Goal: Task Accomplishment & Management: Manage account settings

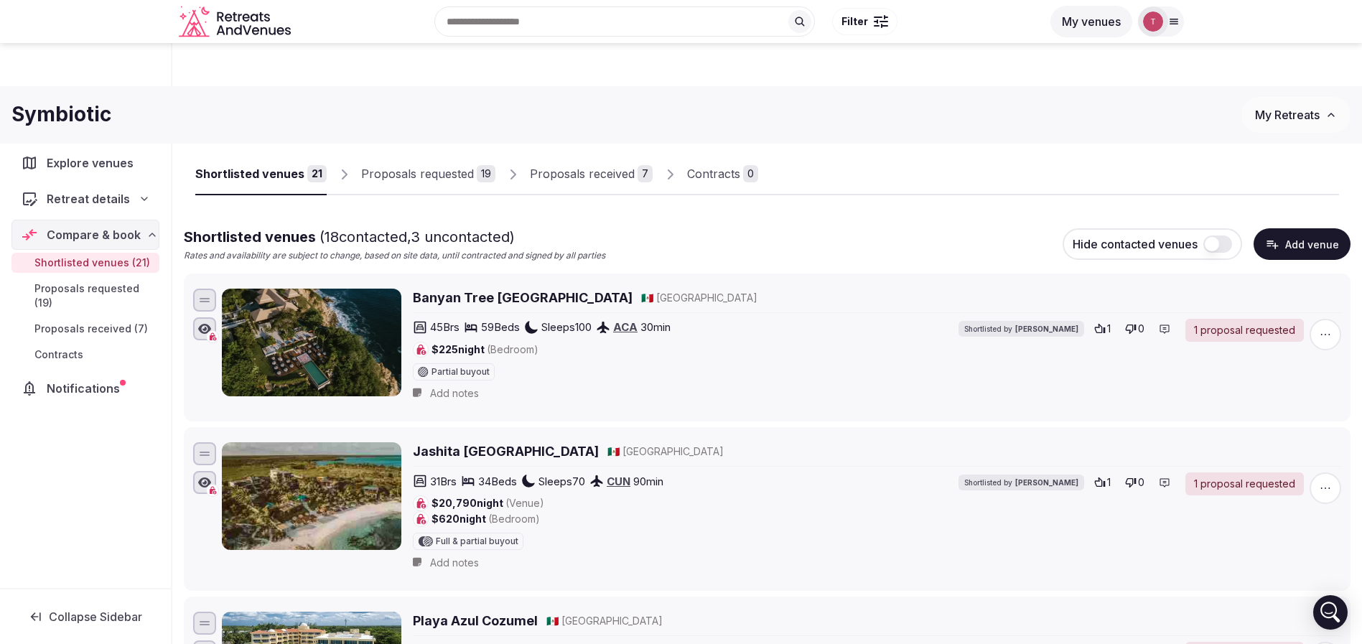
scroll to position [607, 0]
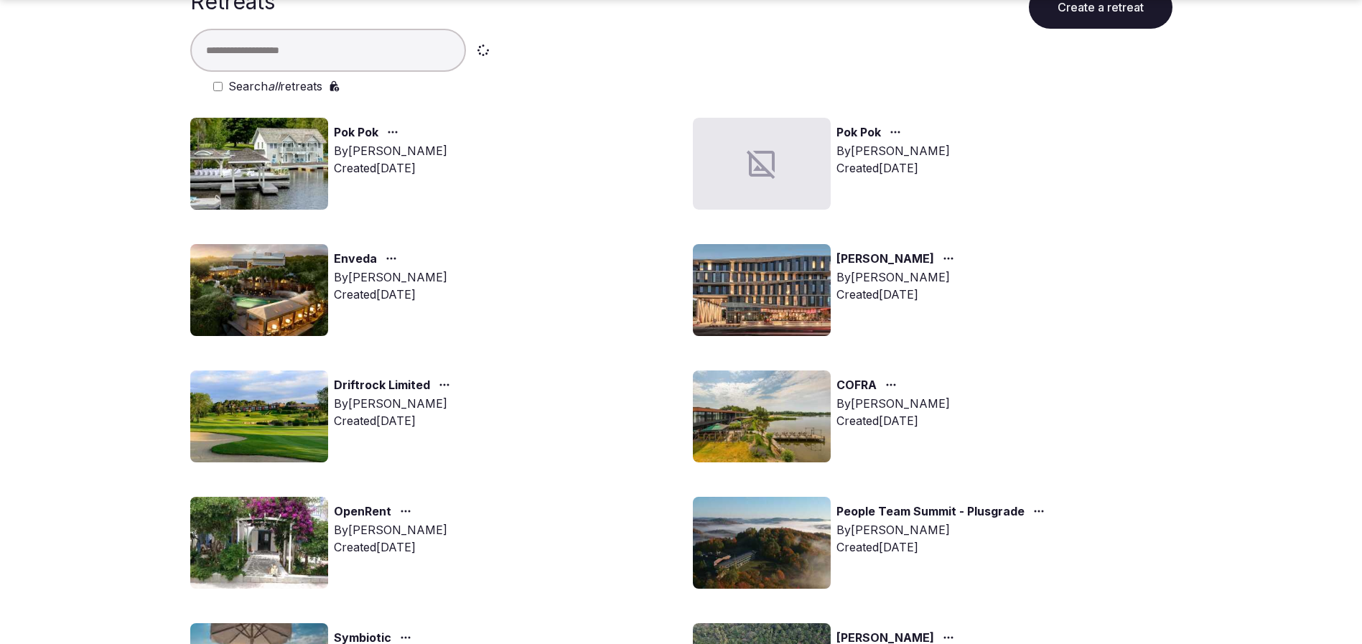
scroll to position [108, 0]
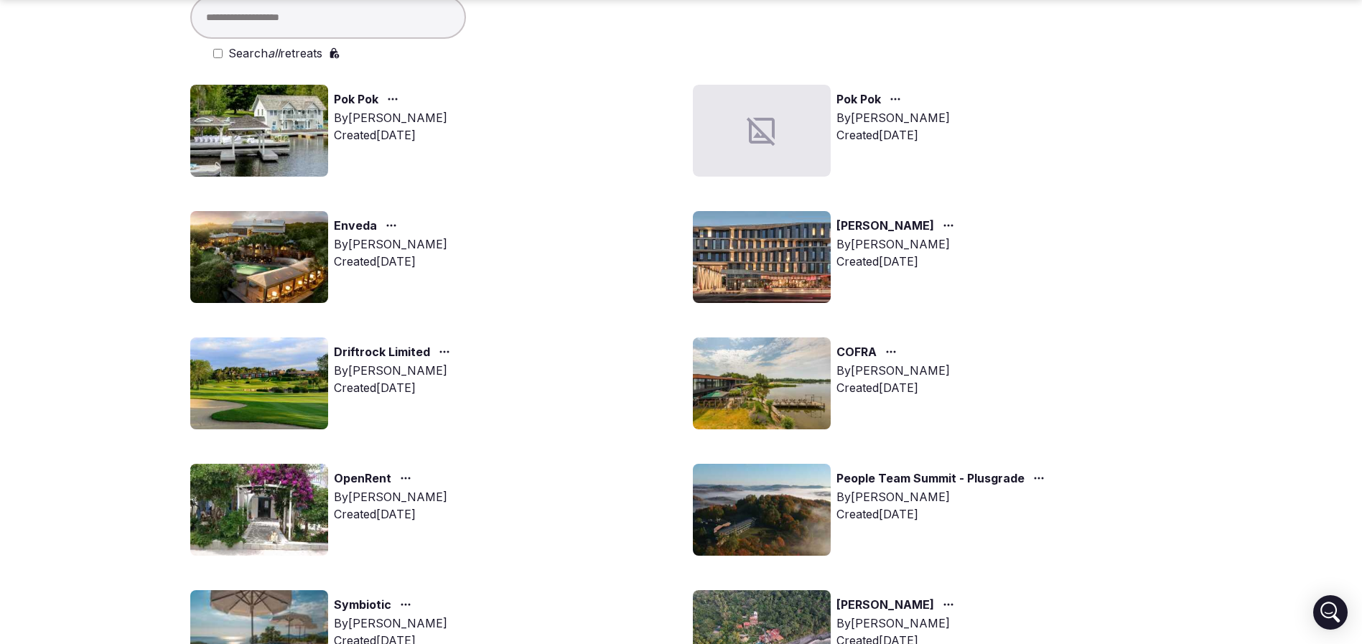
click at [242, 517] on img at bounding box center [259, 510] width 138 height 92
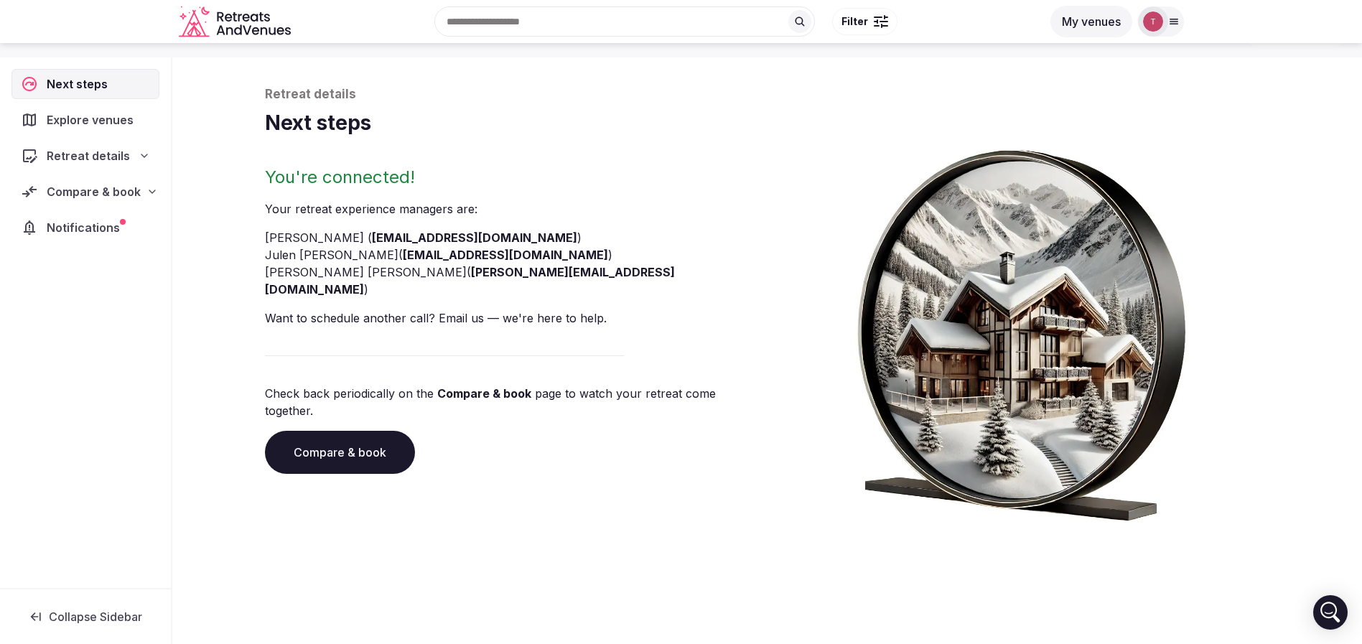
click at [342, 431] on link "Compare & book" at bounding box center [340, 452] width 150 height 43
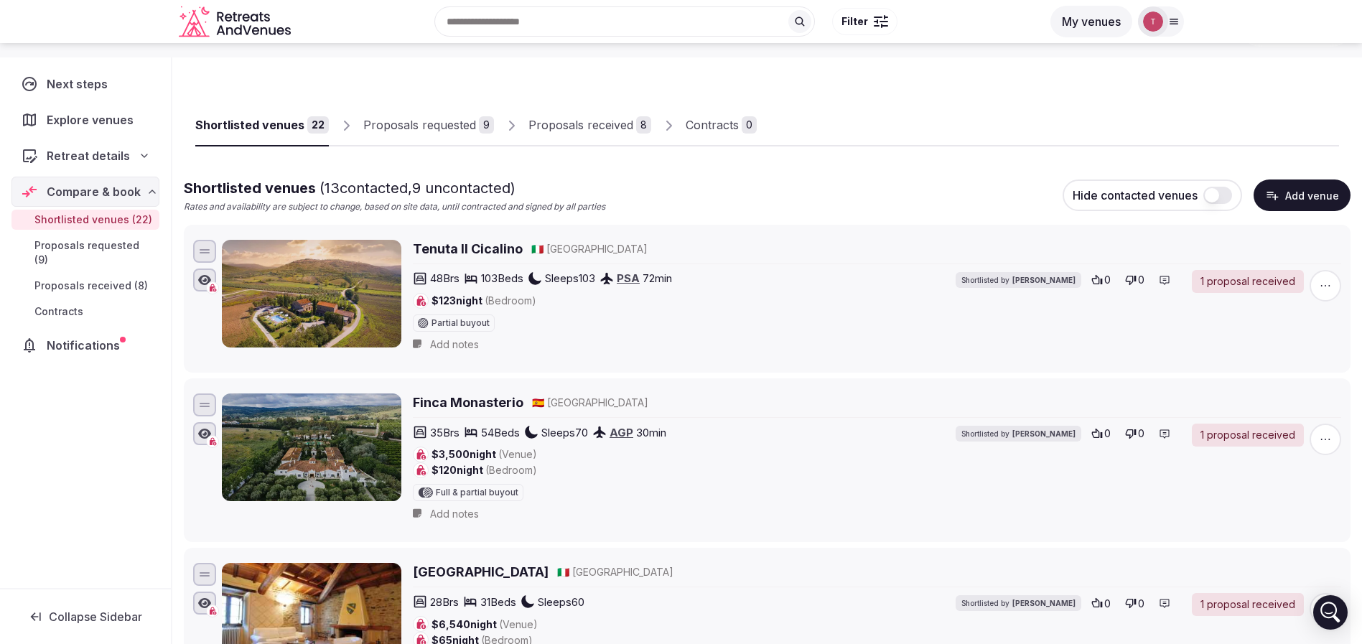
click at [401, 115] on link "Proposals requested 9" at bounding box center [428, 126] width 131 height 42
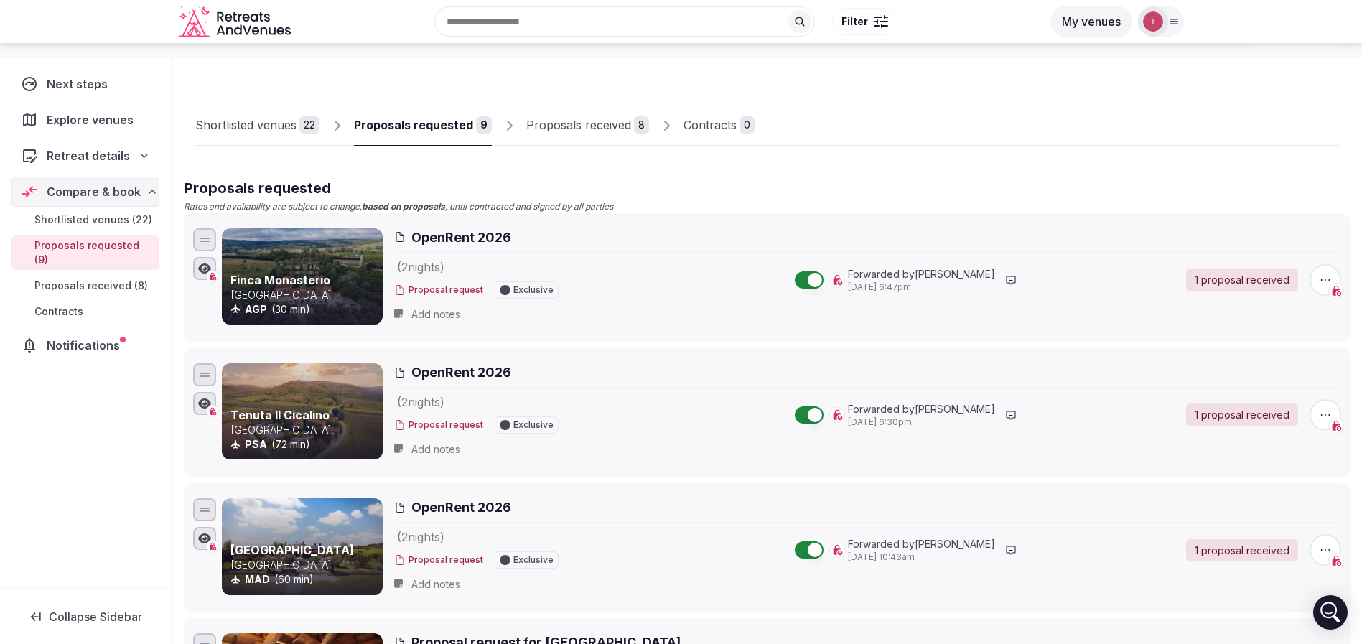
click at [563, 121] on div "Proposals received" at bounding box center [578, 124] width 105 height 17
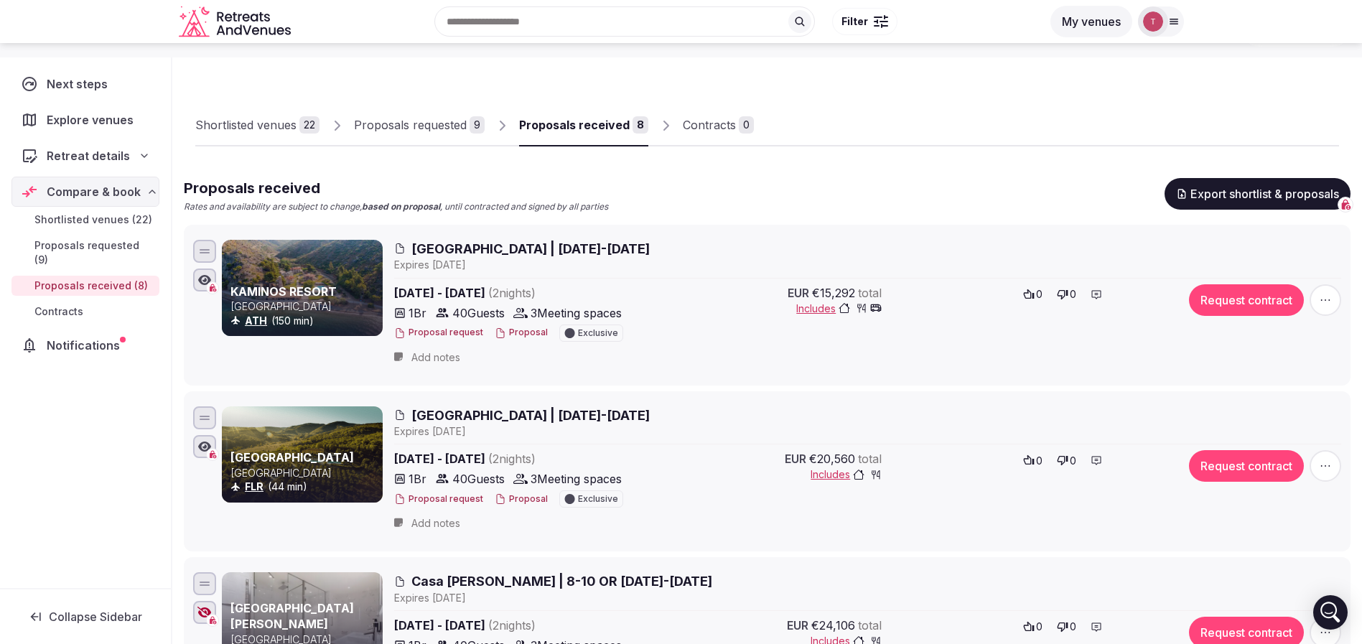
click at [117, 195] on span "Compare & book" at bounding box center [94, 191] width 94 height 17
click at [106, 279] on span "Proposals received (8)" at bounding box center [90, 286] width 113 height 14
click at [126, 222] on span "Shortlisted venues (22)" at bounding box center [93, 219] width 118 height 14
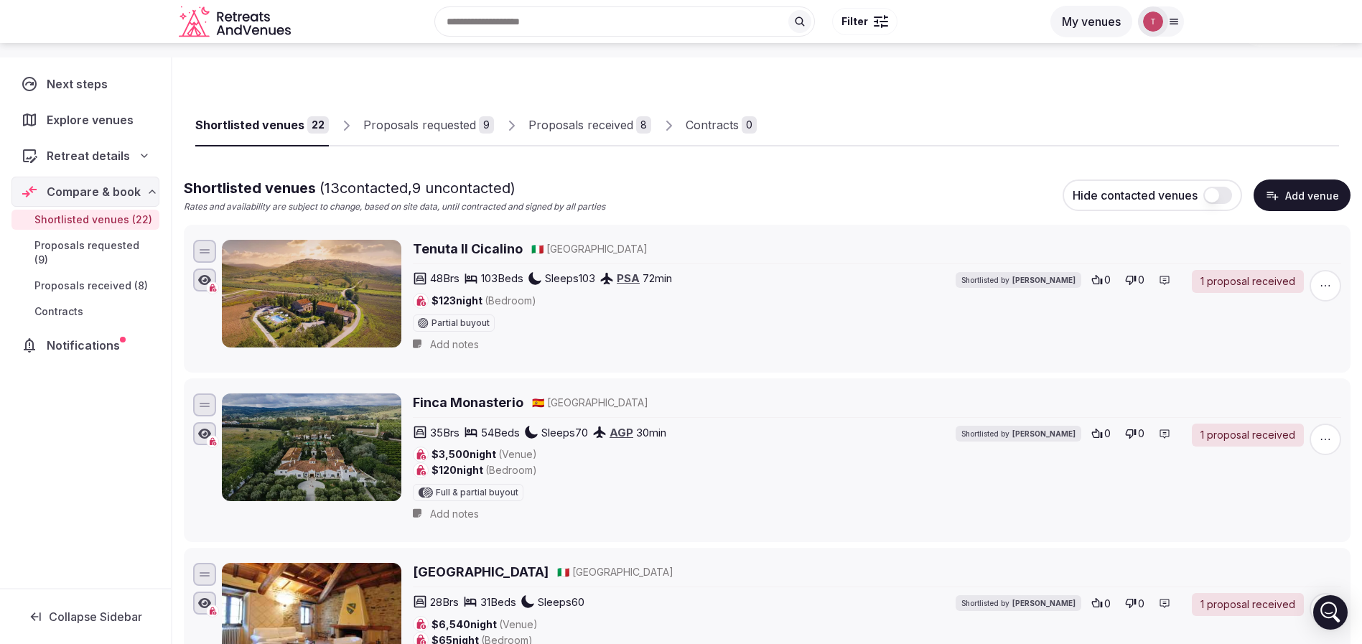
click at [131, 160] on div "Retreat details" at bounding box center [85, 155] width 129 height 17
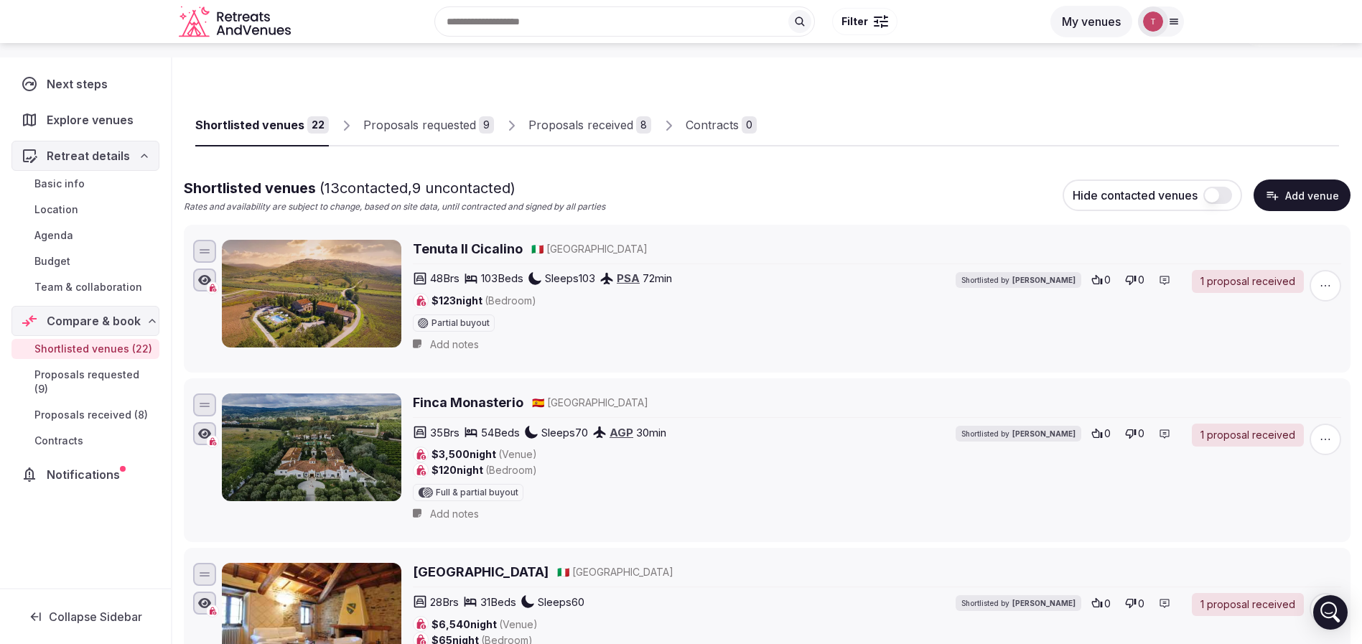
click at [116, 291] on span "Team & collaboration" at bounding box center [88, 287] width 108 height 14
click at [117, 289] on span "Team & collaboration" at bounding box center [88, 287] width 108 height 14
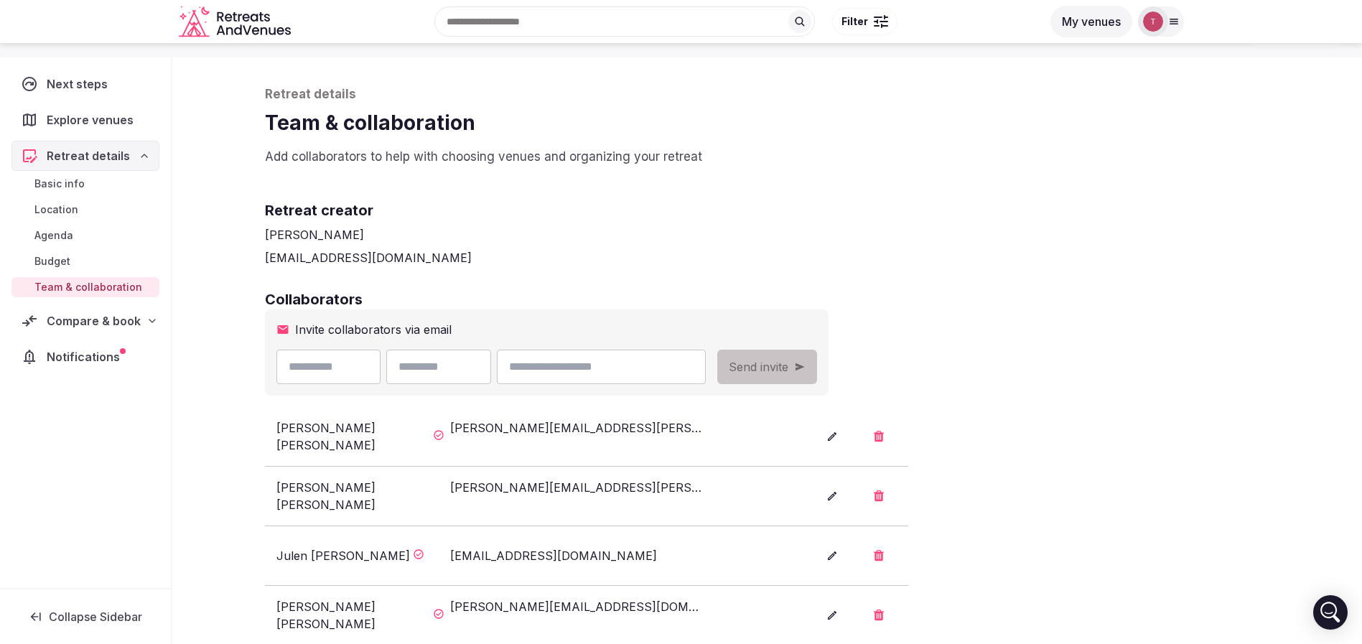
click at [876, 434] on icon "button" at bounding box center [879, 436] width 11 height 11
click at [800, 393] on button "Confirm" at bounding box center [784, 389] width 67 height 29
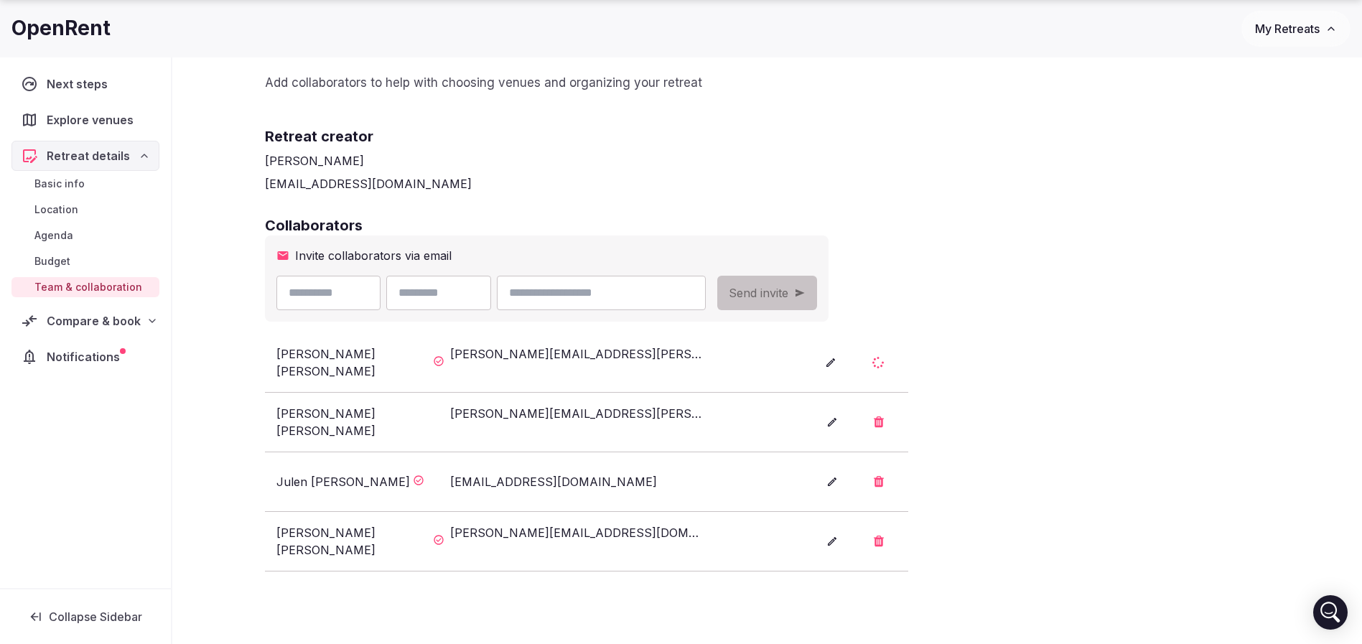
scroll to position [156, 0]
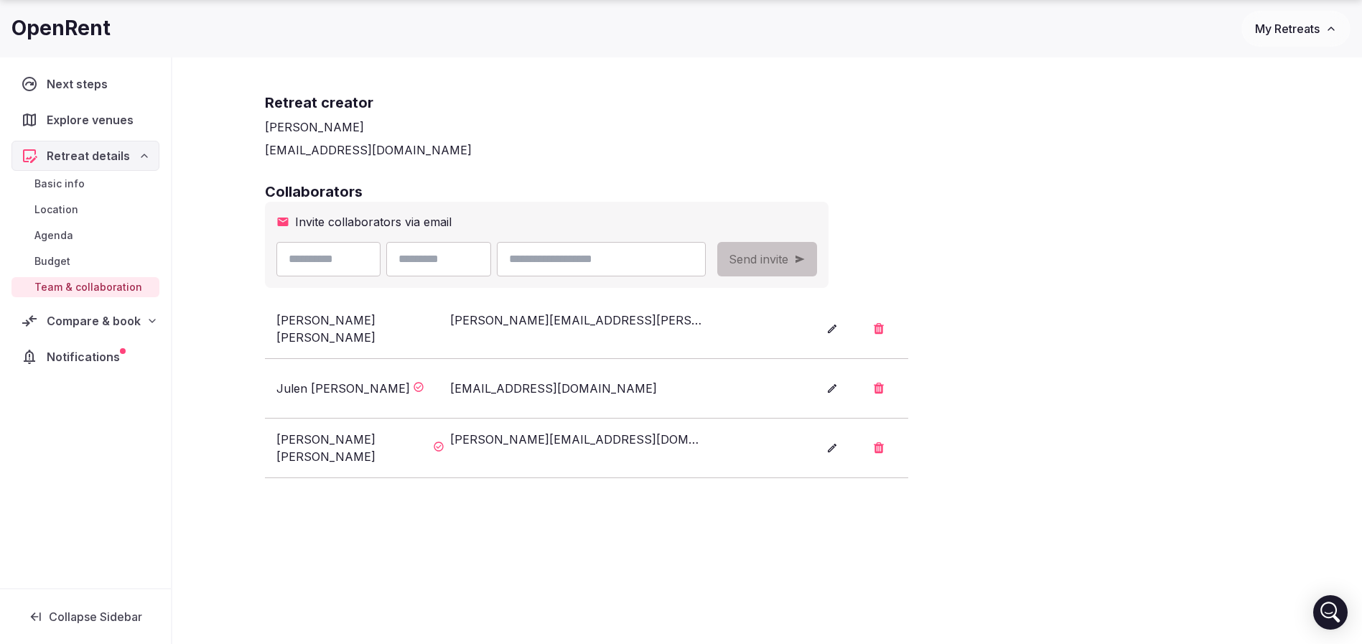
click at [881, 326] on icon "button" at bounding box center [879, 328] width 11 height 11
click at [785, 283] on button "Confirm" at bounding box center [784, 281] width 67 height 29
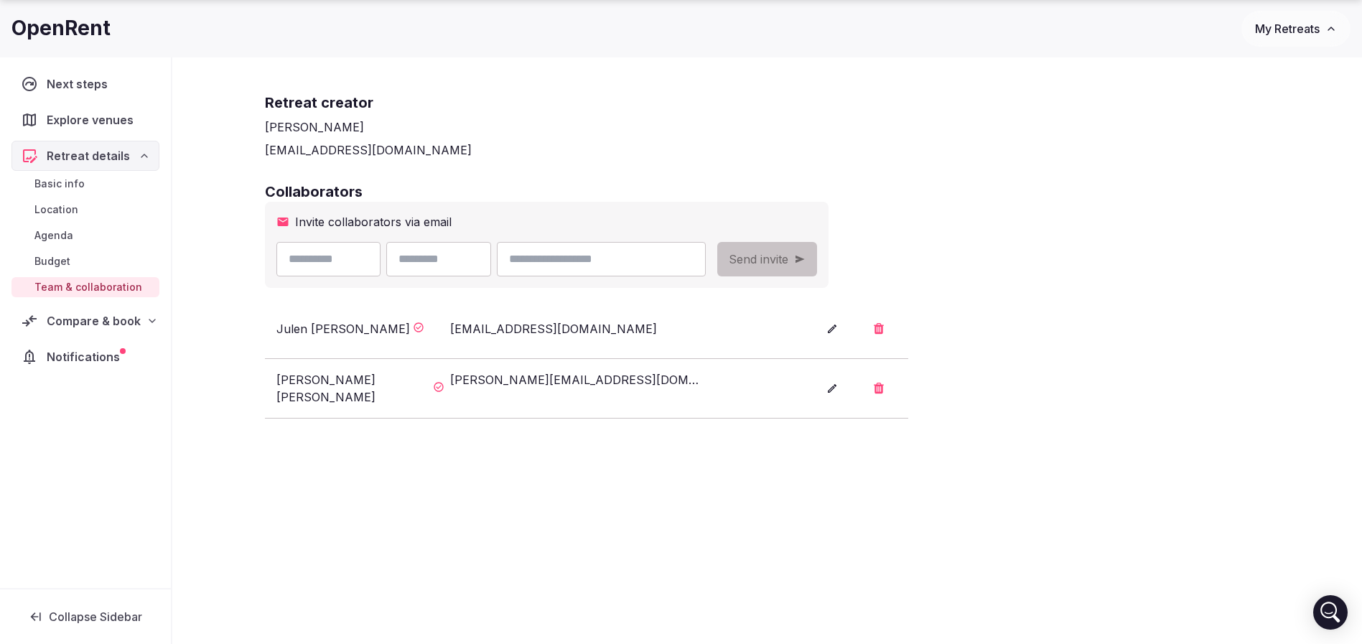
click at [1097, 246] on div "Collaborators Invite collaborators via email Send invite Julen Ortega julen@ret…" at bounding box center [767, 300] width 1005 height 237
